Goal: Task Accomplishment & Management: Complete application form

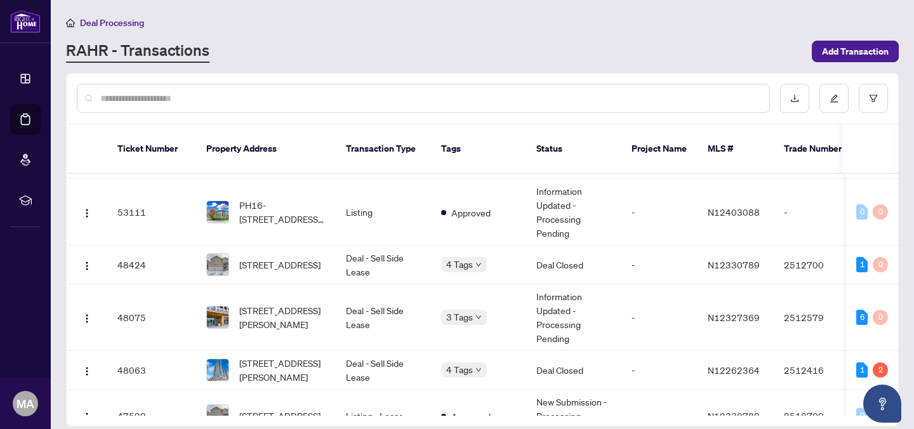
scroll to position [48, 0]
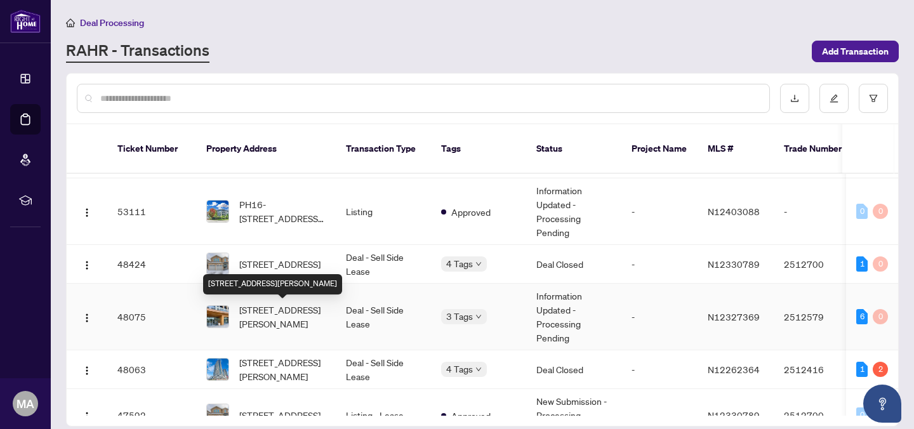
click at [315, 311] on span "[STREET_ADDRESS][PERSON_NAME]" at bounding box center [282, 317] width 86 height 28
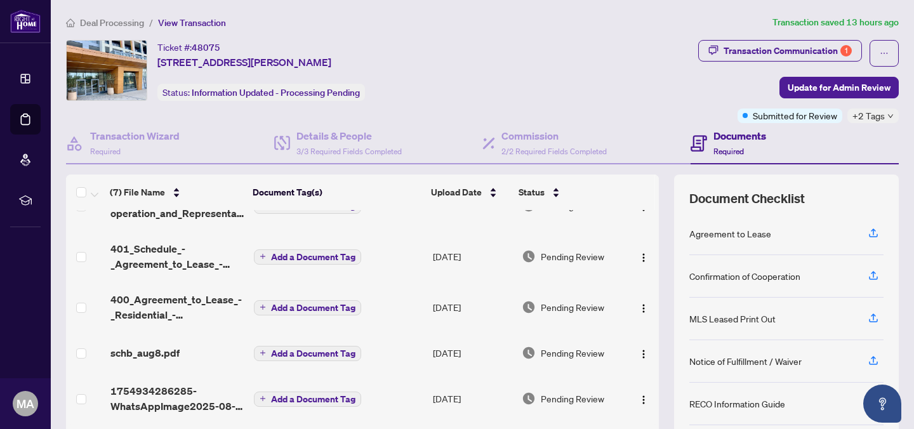
scroll to position [102, 0]
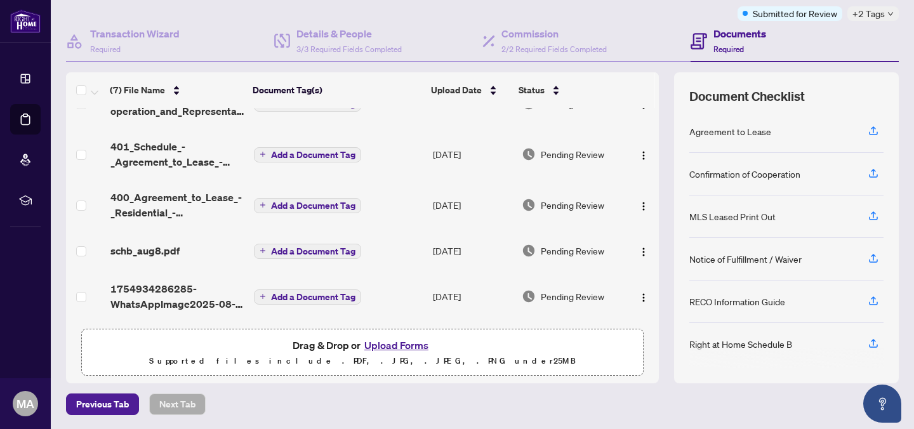
click at [388, 343] on button "Upload Forms" at bounding box center [397, 345] width 72 height 17
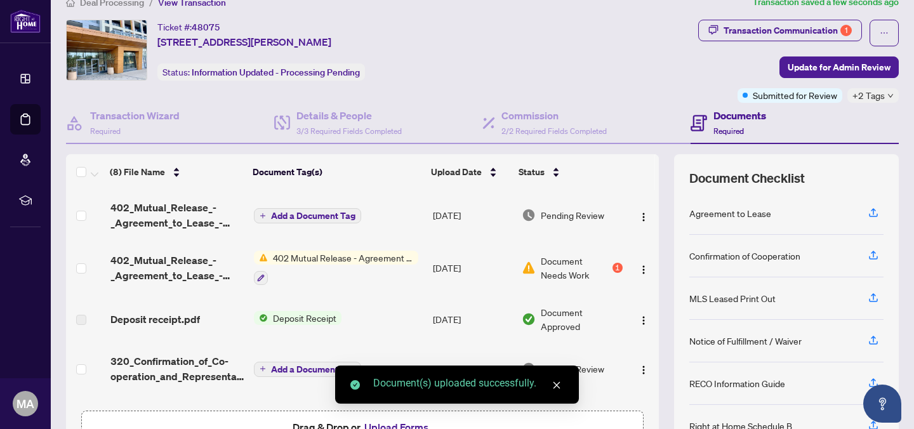
scroll to position [0, 0]
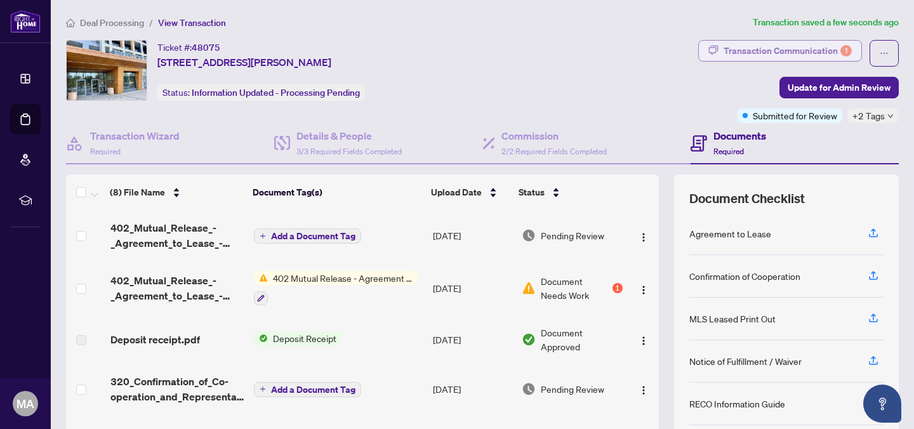
click at [799, 52] on div "Transaction Communication 1" at bounding box center [788, 51] width 128 height 20
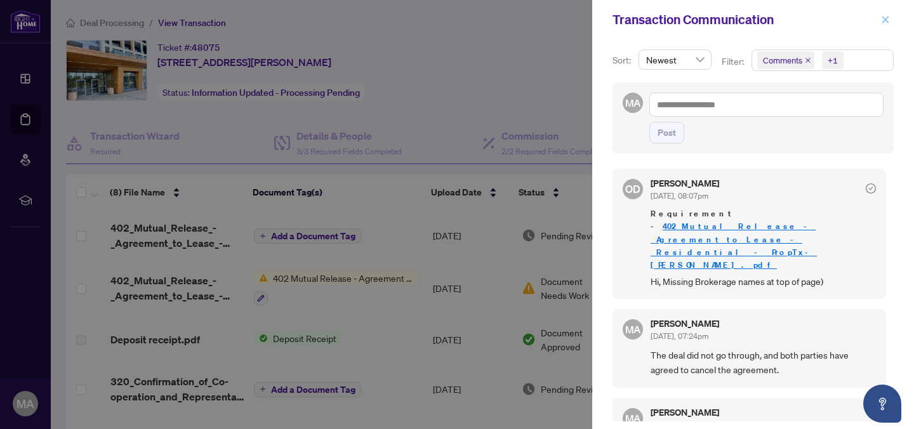
click at [882, 19] on icon "close" at bounding box center [885, 19] width 9 height 9
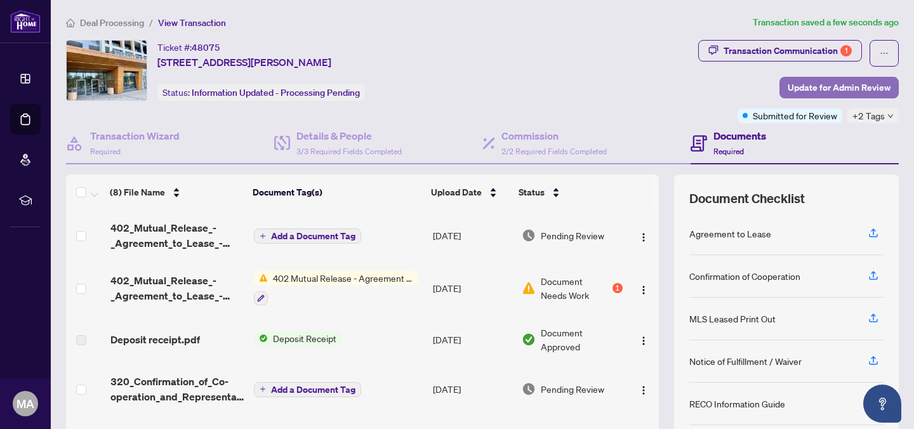
click at [828, 85] on span "Update for Admin Review" at bounding box center [839, 87] width 103 height 20
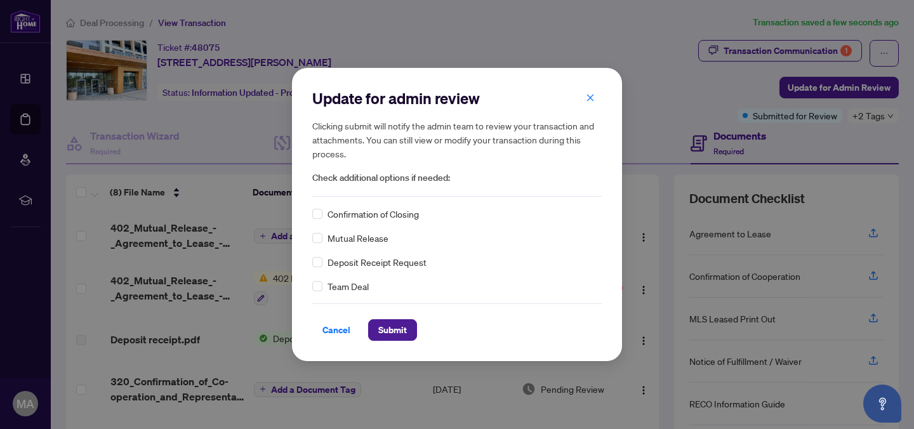
click at [335, 240] on span "Mutual Release" at bounding box center [358, 238] width 61 height 14
click at [387, 326] on span "Submit" at bounding box center [392, 330] width 29 height 20
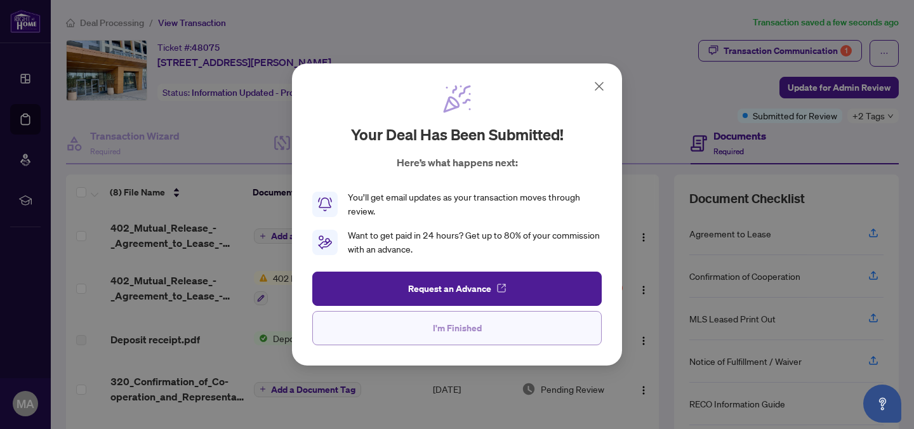
click at [496, 331] on button "I'm Finished" at bounding box center [456, 328] width 289 height 34
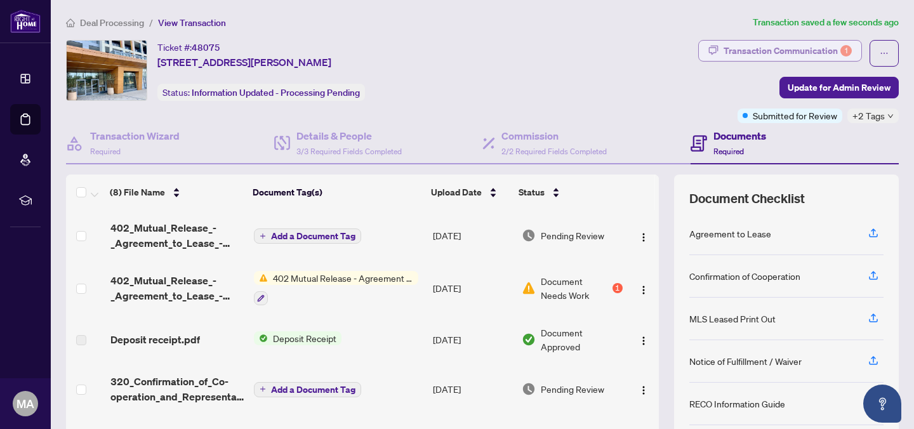
click at [762, 48] on div "Transaction Communication 1" at bounding box center [788, 51] width 128 height 20
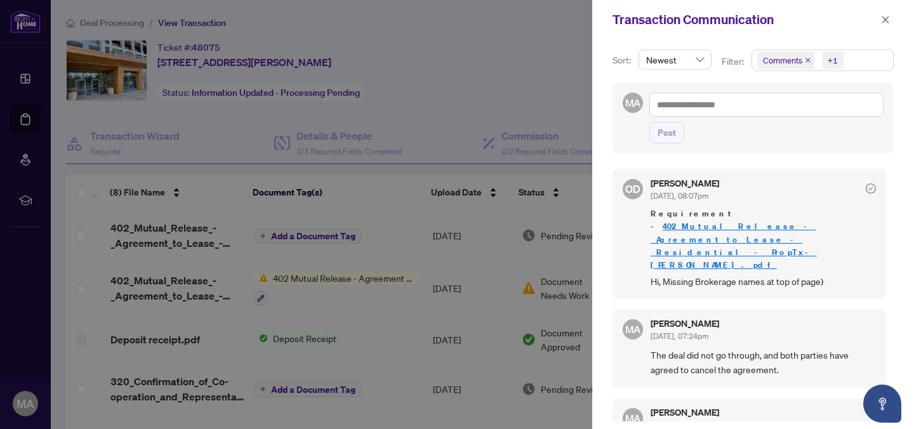
scroll to position [3, 0]
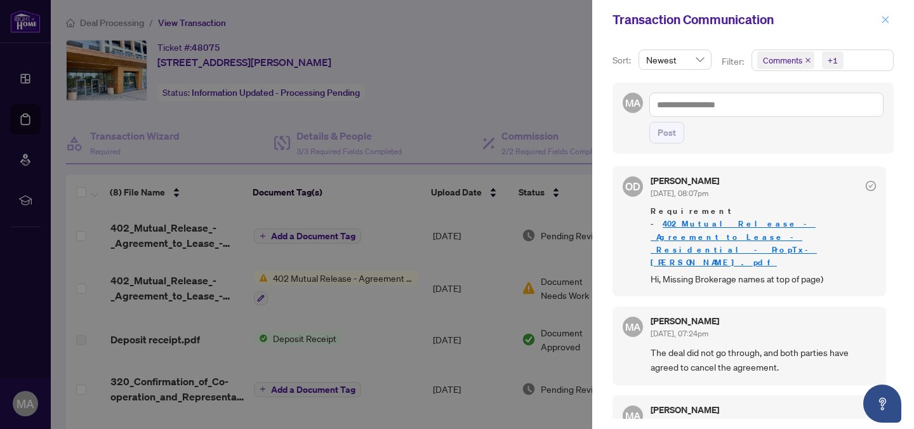
click at [886, 18] on icon "close" at bounding box center [885, 19] width 7 height 7
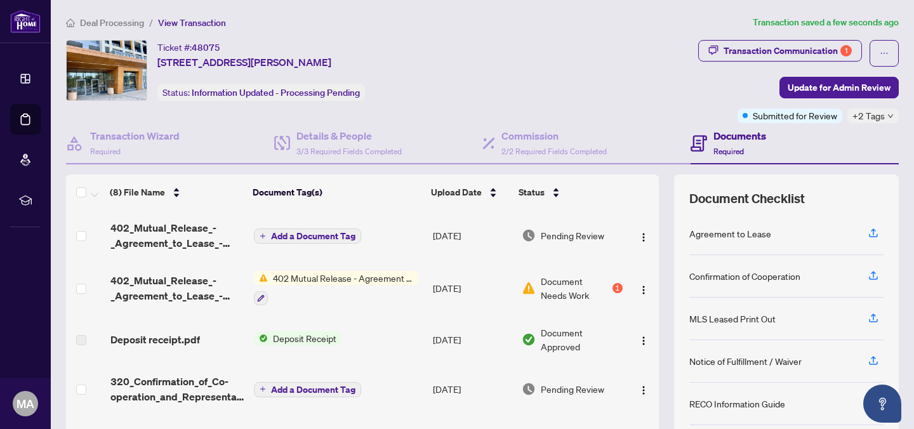
click at [100, 22] on span "Deal Processing" at bounding box center [112, 22] width 64 height 11
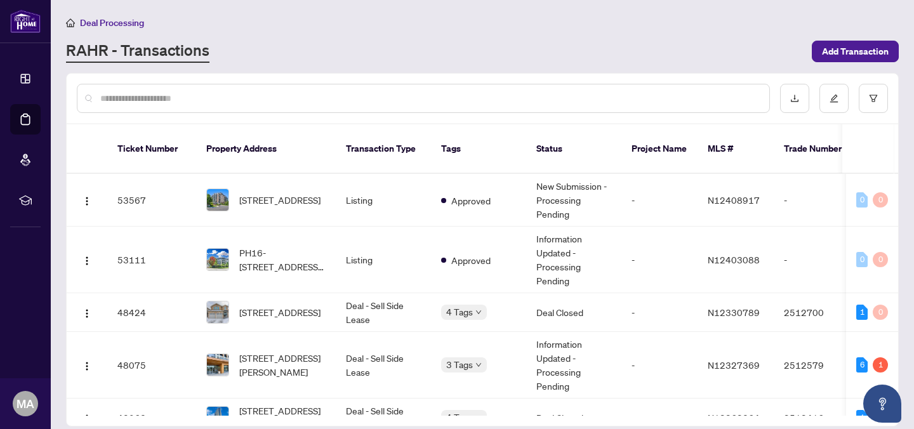
click at [110, 20] on span "Deal Processing" at bounding box center [112, 22] width 64 height 11
